Goal: Information Seeking & Learning: Check status

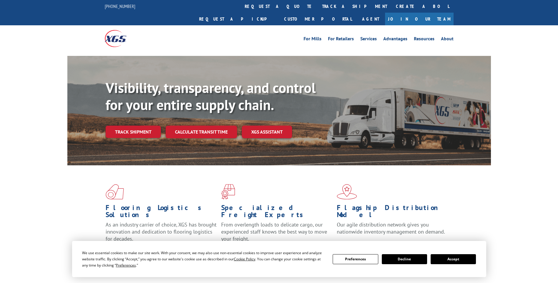
click at [44, 185] on div "Flooring Logistics Solutions As an industry carrier of choice, XGS has brought …" at bounding box center [279, 224] width 558 height 118
drag, startPoint x: 51, startPoint y: 204, endPoint x: 112, endPoint y: 217, distance: 61.6
click at [51, 205] on div "Flooring Logistics Solutions As an industry carrier of choice, XGS has brought …" at bounding box center [279, 224] width 558 height 118
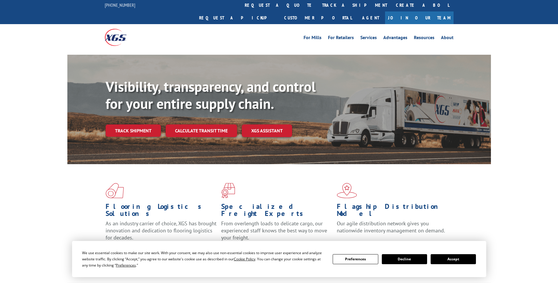
scroll to position [49, 0]
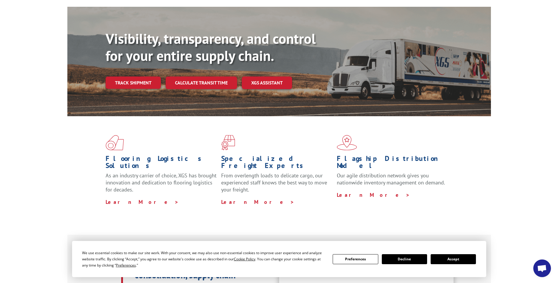
click at [455, 259] on button "Accept" at bounding box center [453, 259] width 45 height 10
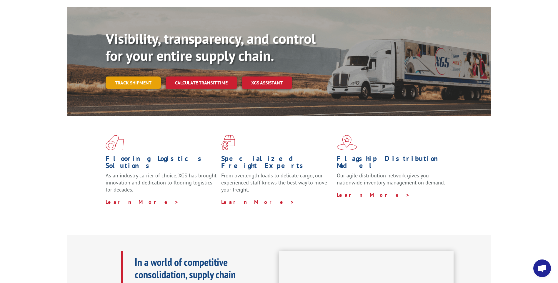
click at [139, 77] on link "Track shipment" at bounding box center [133, 83] width 55 height 12
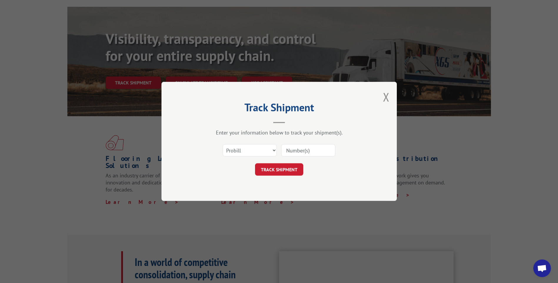
click at [307, 152] on input at bounding box center [308, 150] width 54 height 12
paste input "33326917"
type input "33326917"
click at [283, 168] on button "TRACK SHIPMENT" at bounding box center [279, 170] width 48 height 12
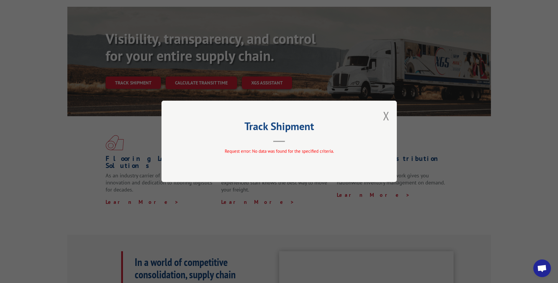
drag, startPoint x: 294, startPoint y: 147, endPoint x: 297, endPoint y: 147, distance: 3.4
click at [297, 147] on div "Track Shipment Request error: No data was found for the specified criteria." at bounding box center [279, 142] width 235 height 82
drag, startPoint x: 297, startPoint y: 147, endPoint x: 385, endPoint y: 117, distance: 93.0
click at [385, 117] on button "Close modal" at bounding box center [386, 116] width 6 height 16
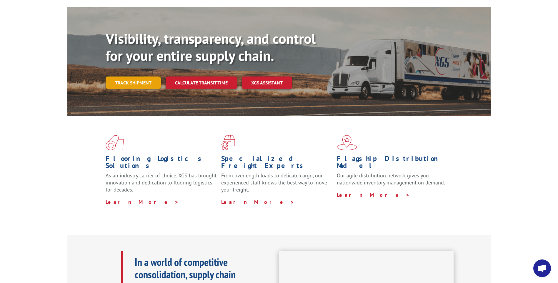
click at [131, 77] on link "Track shipment" at bounding box center [133, 83] width 55 height 12
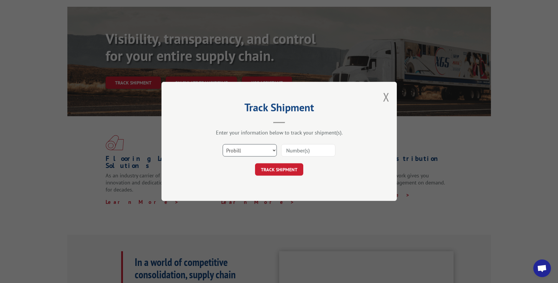
click at [260, 153] on select "Select category... Probill BOL PO" at bounding box center [250, 150] width 54 height 12
select select "bol"
click at [223, 144] on select "Select category... Probill BOL PO" at bounding box center [250, 150] width 54 height 12
click at [292, 152] on input at bounding box center [308, 150] width 54 height 12
paste input "33326917"
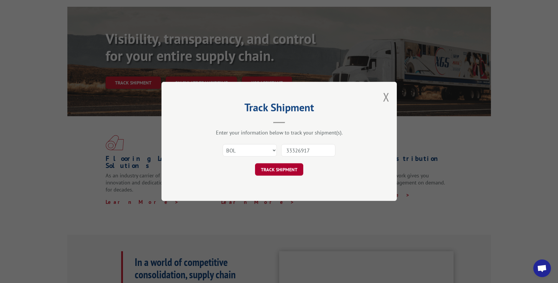
type input "33326917"
click at [283, 170] on button "TRACK SHIPMENT" at bounding box center [279, 170] width 48 height 12
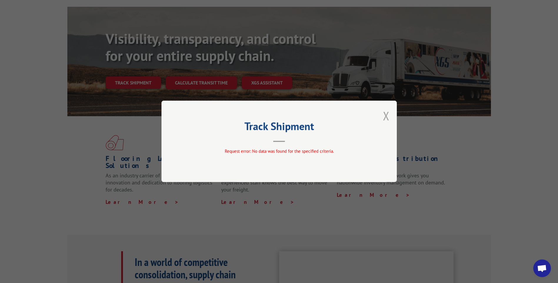
click at [386, 118] on button "Close modal" at bounding box center [386, 116] width 6 height 16
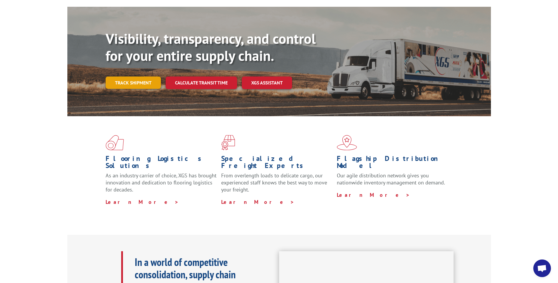
click at [113, 77] on link "Track shipment" at bounding box center [133, 83] width 55 height 12
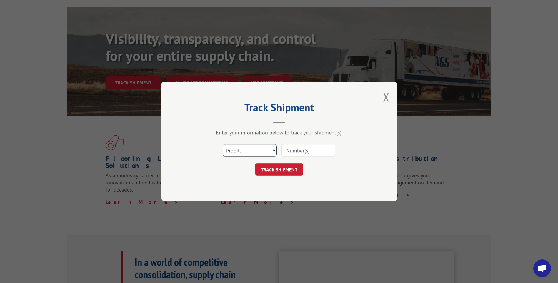
click at [242, 151] on select "Select category... Probill BOL PO" at bounding box center [250, 150] width 54 height 12
select select "po"
click at [223, 144] on select "Select category... Probill BOL PO" at bounding box center [250, 150] width 54 height 12
click at [297, 148] on input at bounding box center [308, 150] width 54 height 12
paste input "33326917"
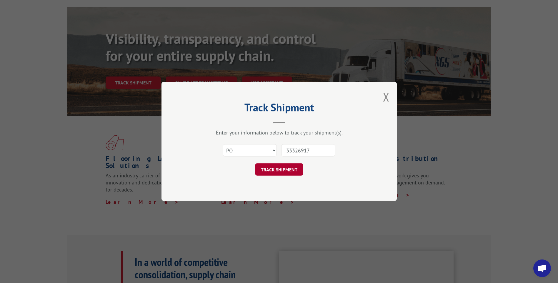
type input "33326917"
click at [282, 170] on button "TRACK SHIPMENT" at bounding box center [279, 170] width 48 height 12
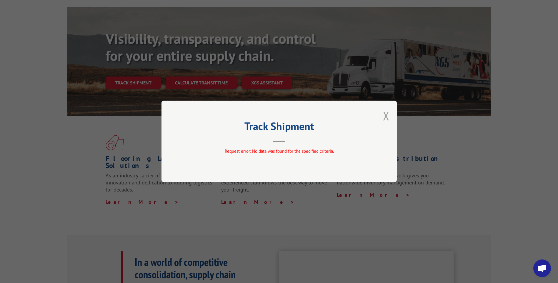
click at [385, 114] on button "Close modal" at bounding box center [386, 116] width 6 height 16
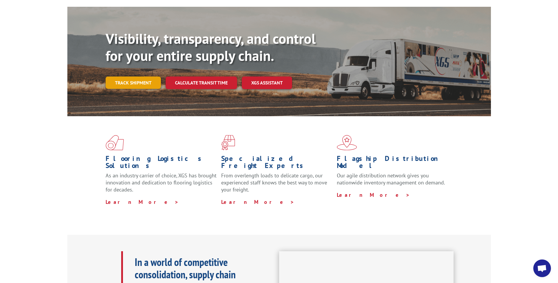
click at [127, 77] on link "Track shipment" at bounding box center [133, 83] width 55 height 12
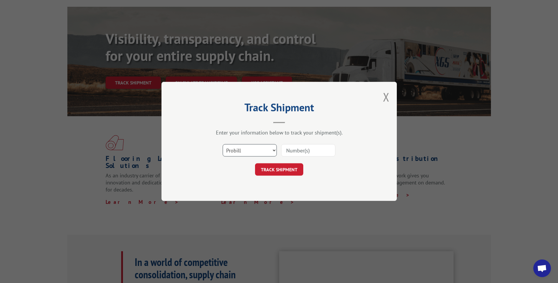
click at [261, 148] on select "Select category... Probill BOL PO" at bounding box center [250, 150] width 54 height 12
click at [308, 149] on input at bounding box center [308, 150] width 54 height 12
paste input "33326917"
click at [314, 151] on input "33326917" at bounding box center [308, 150] width 54 height 12
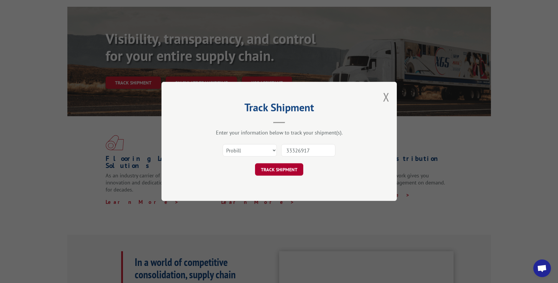
type input "33326917"
click at [293, 164] on button "TRACK SHIPMENT" at bounding box center [279, 170] width 48 height 12
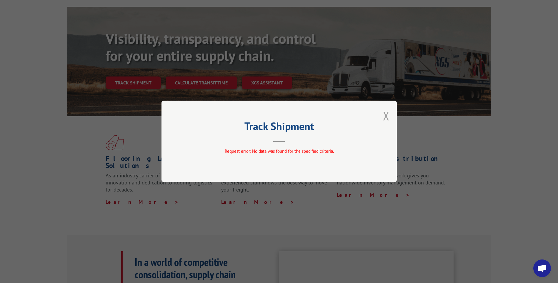
click at [385, 113] on button "Close modal" at bounding box center [386, 116] width 6 height 16
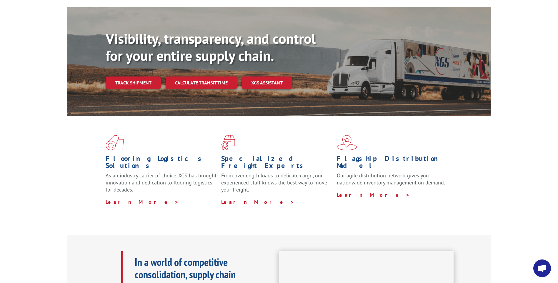
click at [98, 178] on div "Flooring Logistics Solutions As an industry carrier of choice, XGS has brought …" at bounding box center [279, 170] width 424 height 108
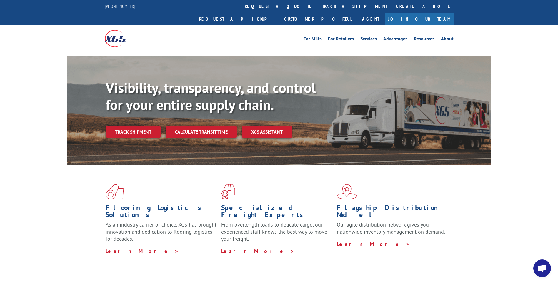
drag, startPoint x: 86, startPoint y: 177, endPoint x: 112, endPoint y: 126, distance: 56.7
click at [86, 172] on div "Flooring Logistics Solutions As an industry carrier of choice, XGS has brought …" at bounding box center [279, 219] width 424 height 108
drag, startPoint x: 117, startPoint y: 120, endPoint x: 155, endPoint y: 124, distance: 38.1
click at [117, 126] on link "Track shipment" at bounding box center [133, 132] width 55 height 12
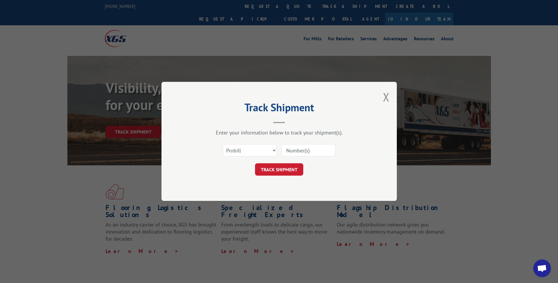
click at [297, 149] on input at bounding box center [308, 150] width 54 height 12
paste input "17409122"
type input "17409122"
click at [275, 169] on button "TRACK SHIPMENT" at bounding box center [279, 170] width 48 height 12
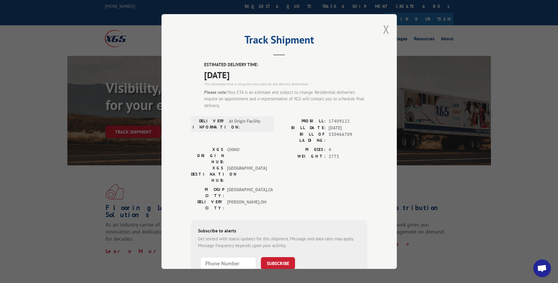
click at [383, 30] on button "Close modal" at bounding box center [386, 29] width 6 height 16
